Goal: Navigation & Orientation: Find specific page/section

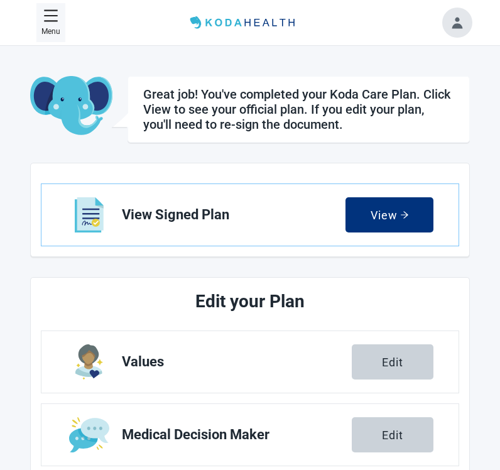
click at [48, 15] on icon "menu" at bounding box center [50, 15] width 13 height 12
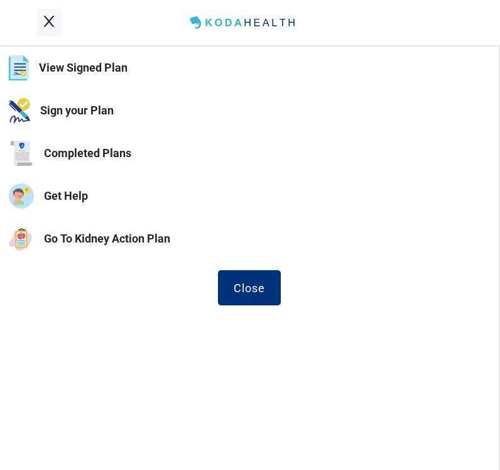
click at [88, 236] on button "Go To Kidney Action Plan" at bounding box center [249, 238] width 499 height 43
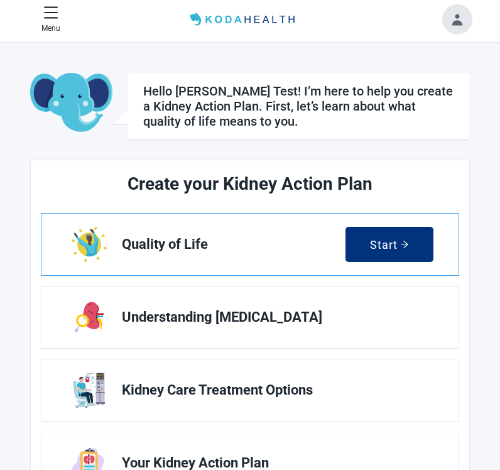
scroll to position [6, 0]
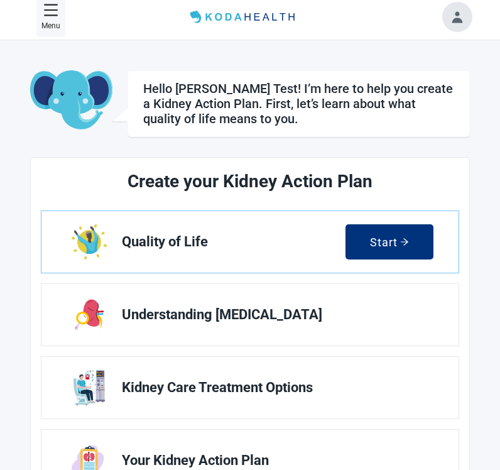
click at [51, 15] on icon "menu" at bounding box center [50, 10] width 13 height 12
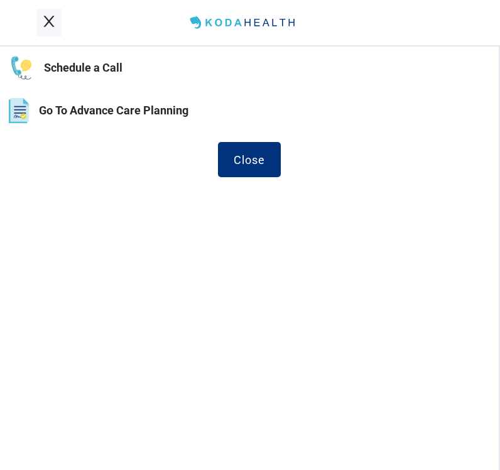
click at [82, 112] on button "Go To Advance Care Planning" at bounding box center [249, 110] width 499 height 43
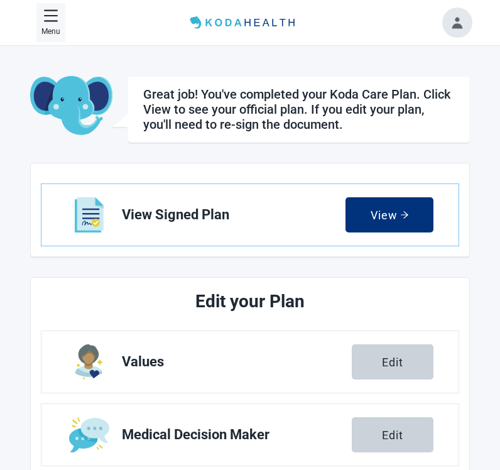
click at [57, 30] on p "Menu" at bounding box center [50, 32] width 19 height 12
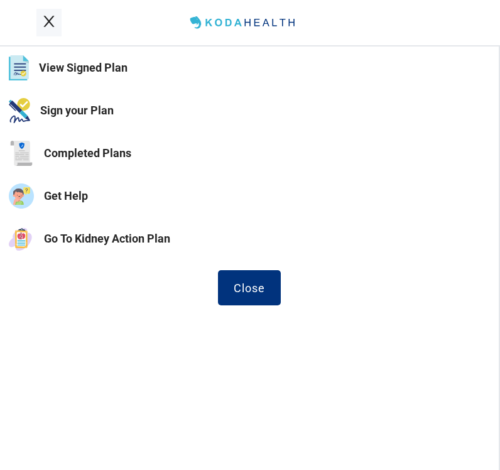
click at [75, 237] on button "Go To Kidney Action Plan" at bounding box center [249, 238] width 499 height 43
